Goal: Transaction & Acquisition: Purchase product/service

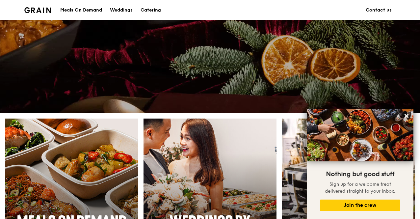
scroll to position [165, 0]
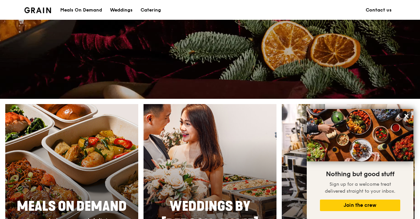
click at [70, 114] on img at bounding box center [72, 190] width 146 height 191
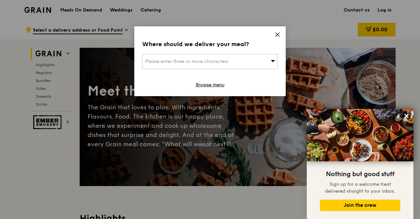
click at [280, 36] on div "Where should we deliver your meal? Please enter three or more characters Browse…" at bounding box center [209, 61] width 151 height 70
click at [277, 35] on icon at bounding box center [277, 35] width 4 height 4
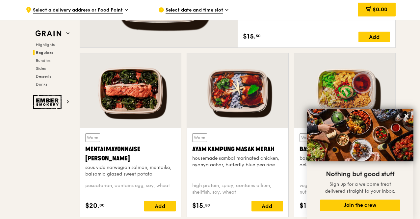
scroll to position [560, 0]
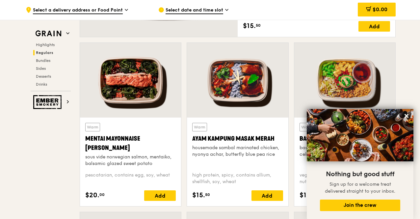
click at [139, 98] on div at bounding box center [130, 80] width 101 height 75
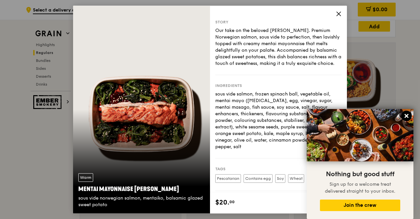
click at [408, 116] on icon at bounding box center [407, 116] width 6 height 6
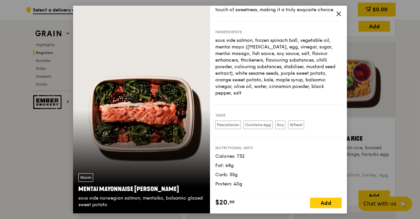
click at [338, 16] on icon at bounding box center [339, 14] width 6 height 6
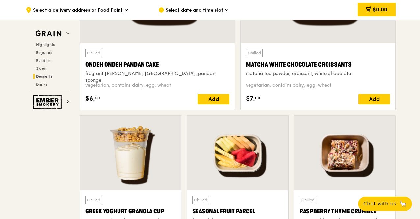
scroll to position [2172, 0]
